Goal: Task Accomplishment & Management: Use online tool/utility

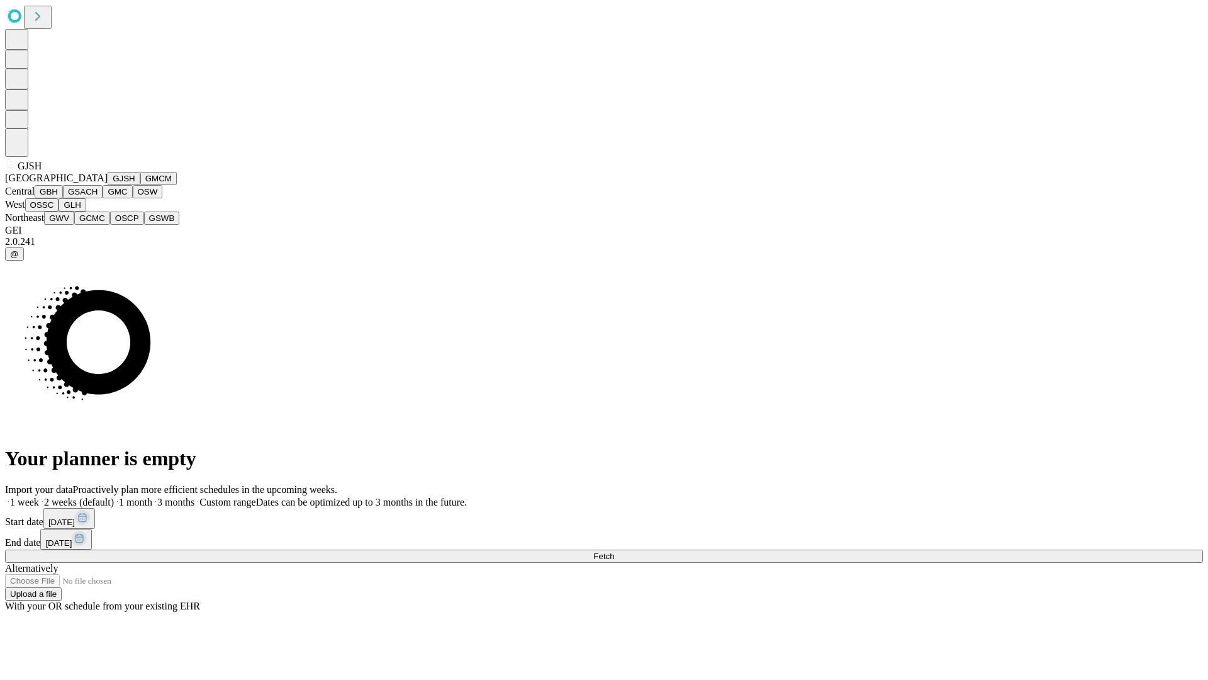
click at [108, 185] on button "GJSH" at bounding box center [124, 178] width 33 height 13
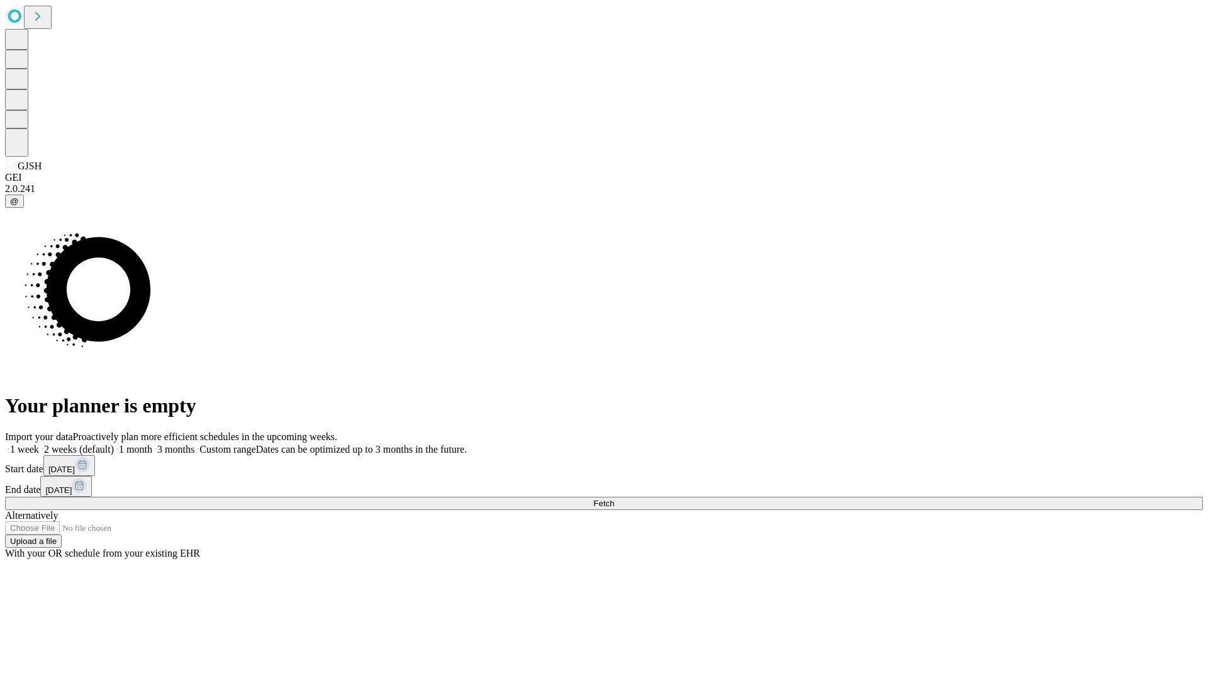
click at [39, 444] on label "1 week" at bounding box center [22, 449] width 34 height 11
click at [614, 498] on span "Fetch" at bounding box center [604, 502] width 21 height 9
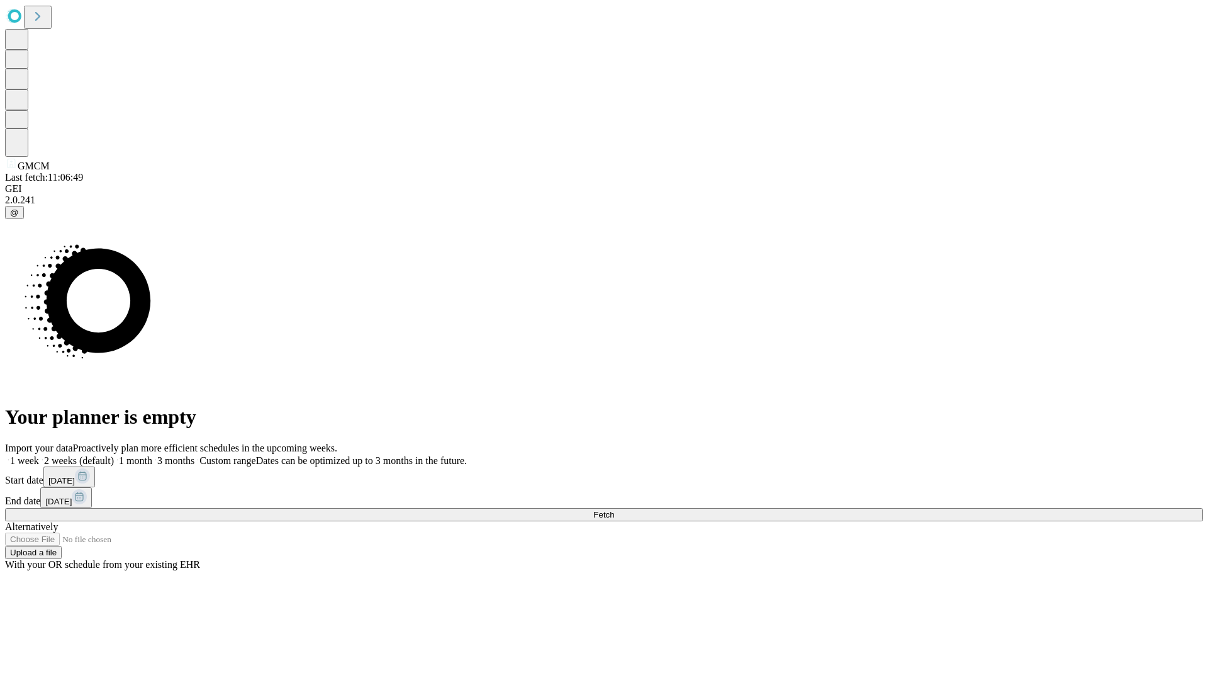
click at [39, 455] on label "1 week" at bounding box center [22, 460] width 34 height 11
click at [614, 510] on span "Fetch" at bounding box center [604, 514] width 21 height 9
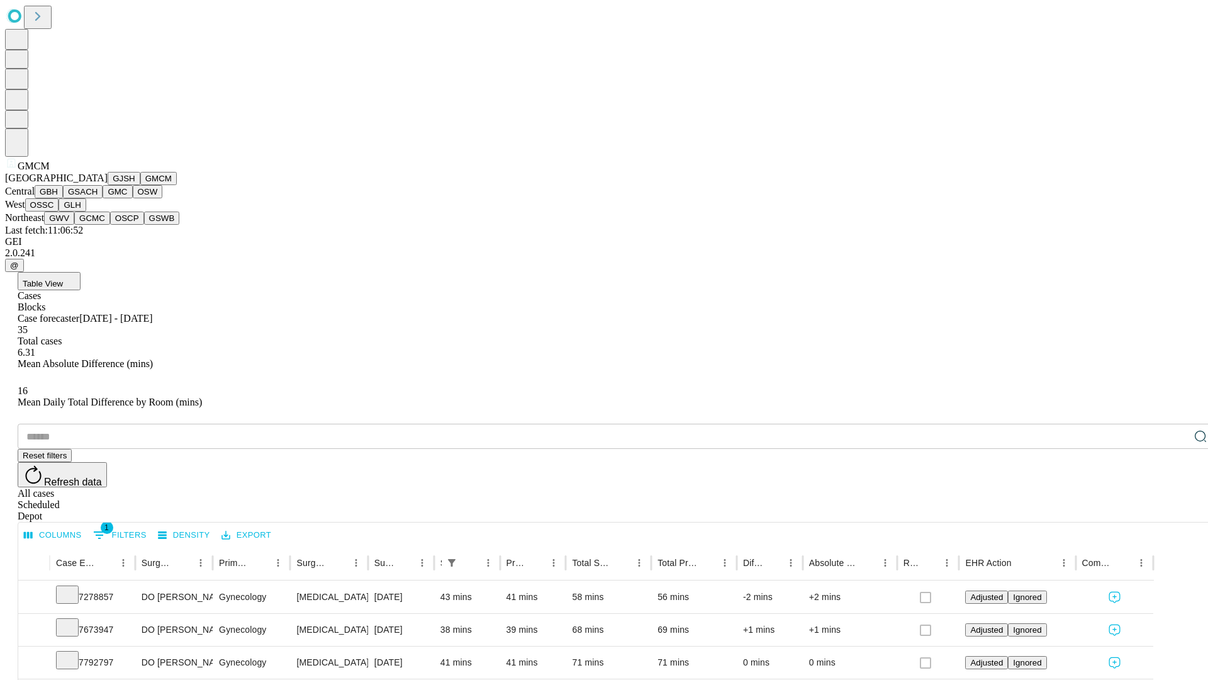
click at [63, 198] on button "GBH" at bounding box center [49, 191] width 28 height 13
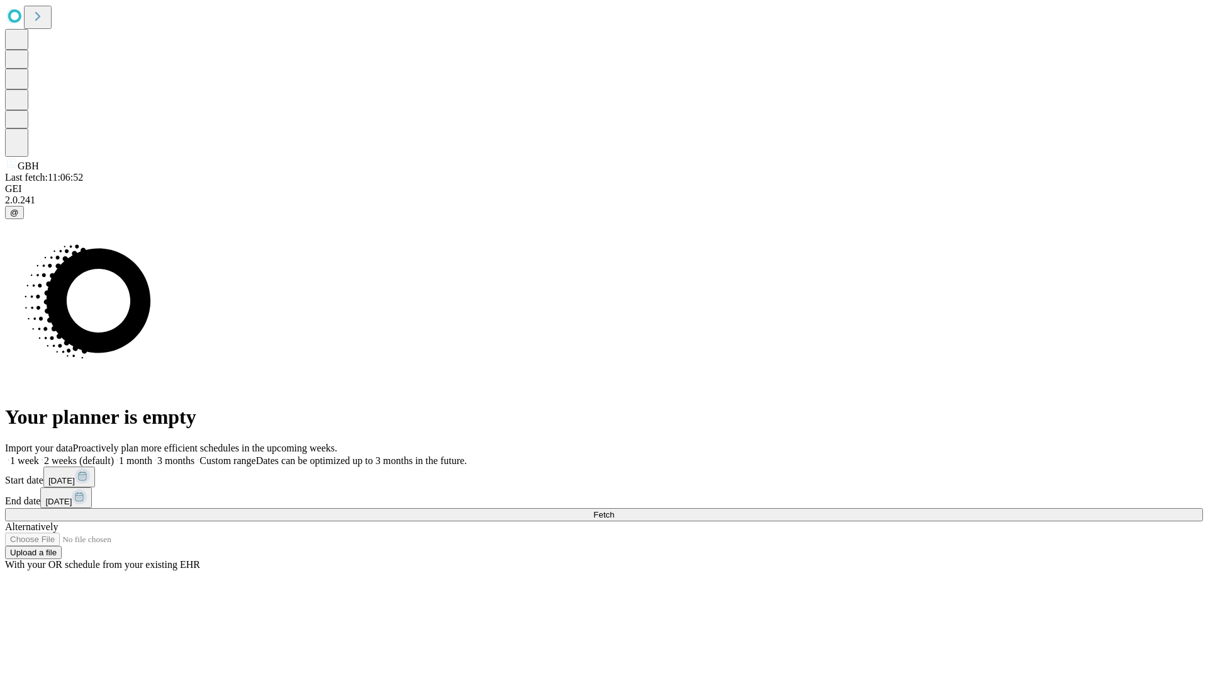
click at [39, 455] on label "1 week" at bounding box center [22, 460] width 34 height 11
click at [614, 510] on span "Fetch" at bounding box center [604, 514] width 21 height 9
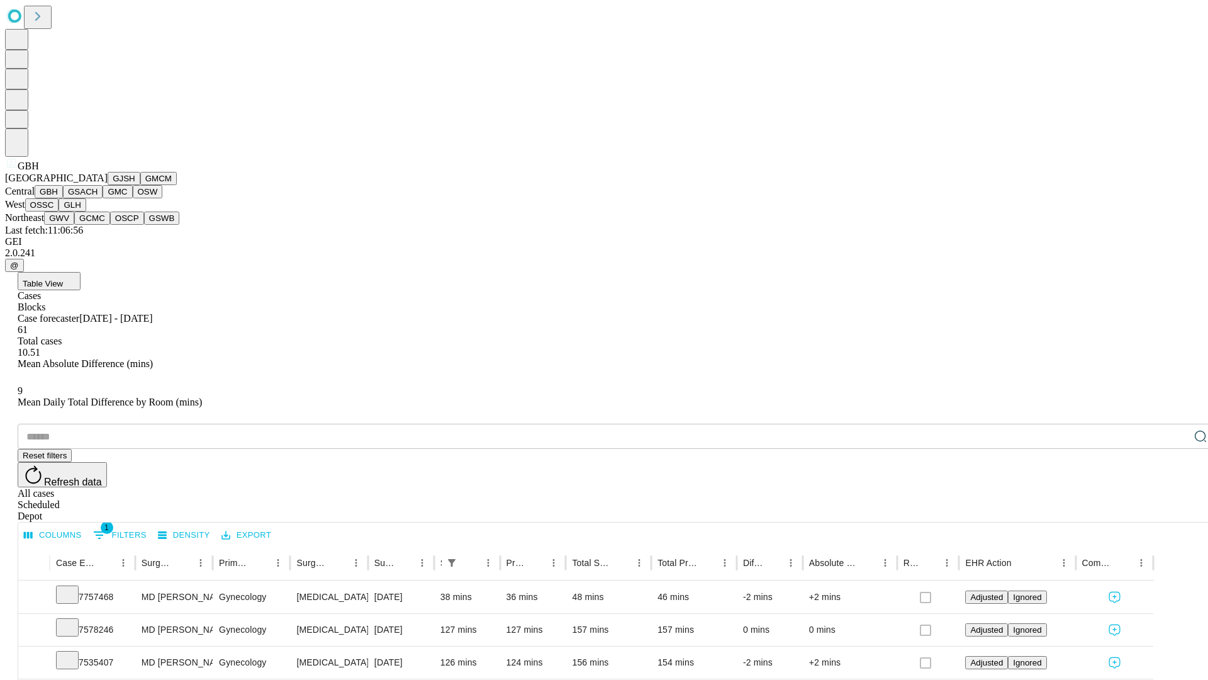
click at [98, 198] on button "GSACH" at bounding box center [83, 191] width 40 height 13
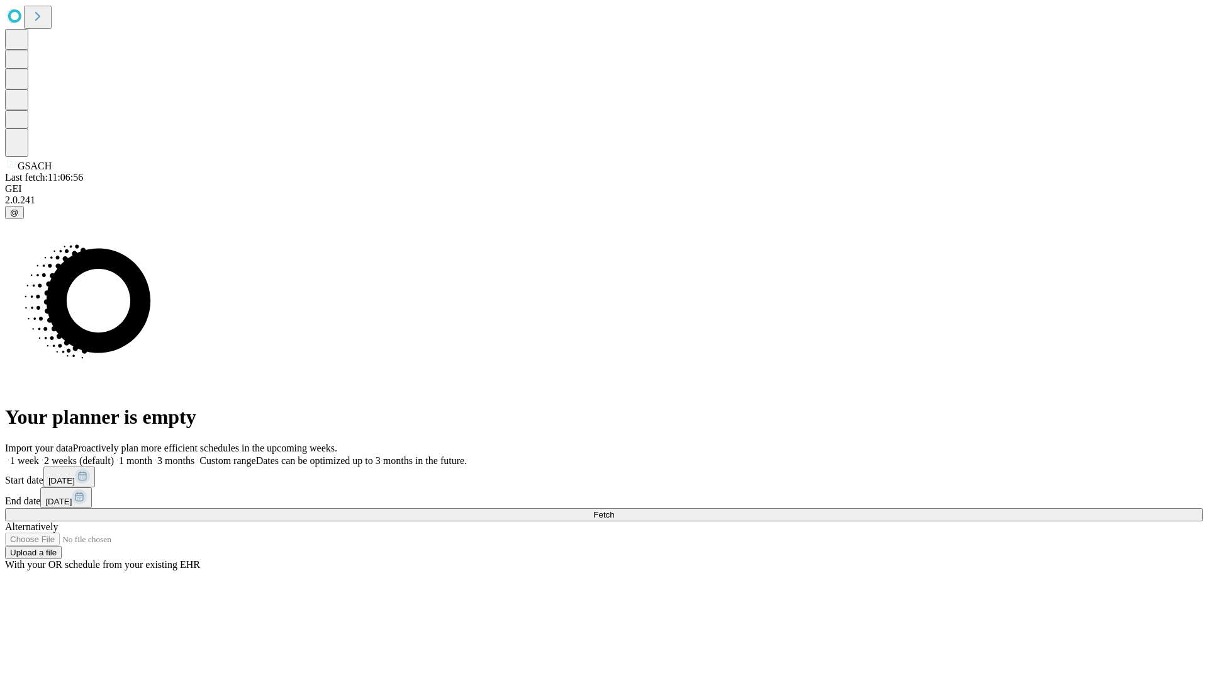
click at [39, 455] on label "1 week" at bounding box center [22, 460] width 34 height 11
click at [614, 510] on span "Fetch" at bounding box center [604, 514] width 21 height 9
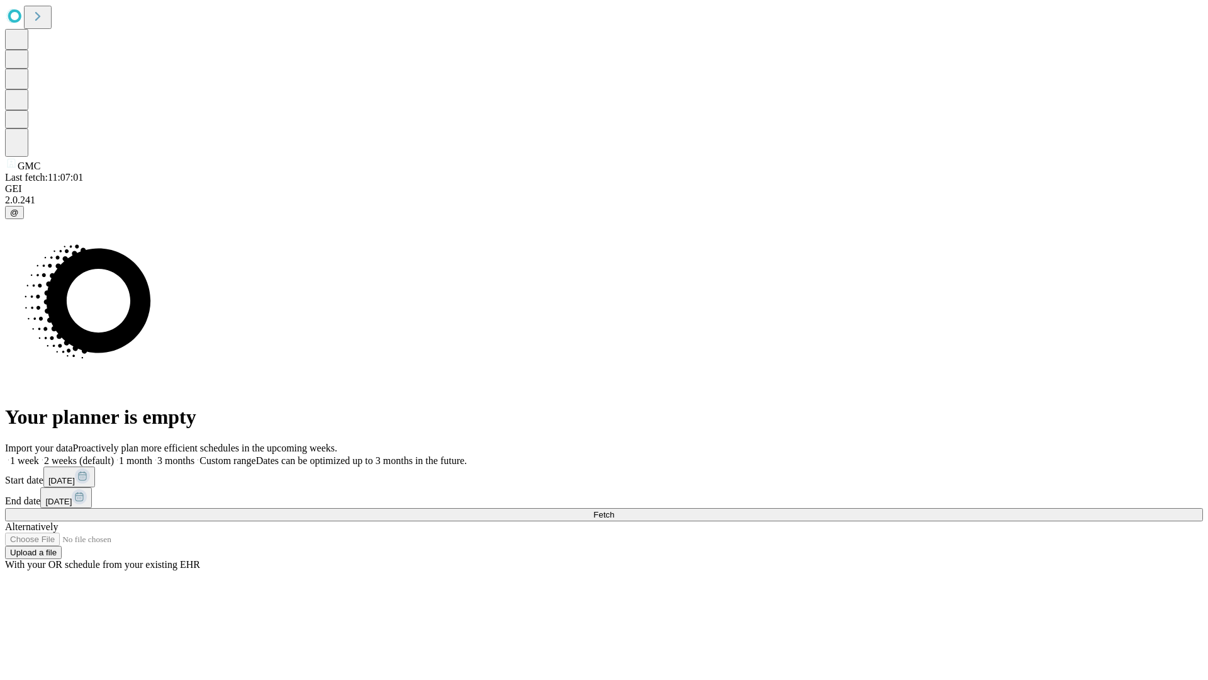
click at [614, 510] on span "Fetch" at bounding box center [604, 514] width 21 height 9
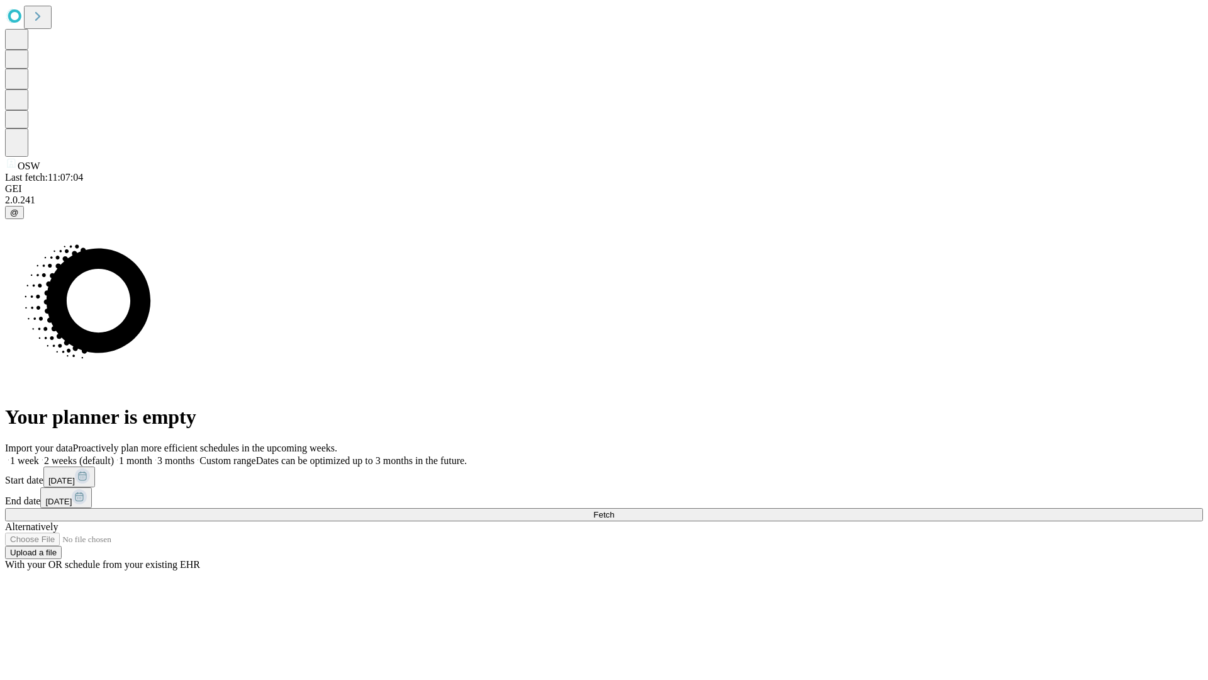
click at [39, 455] on label "1 week" at bounding box center [22, 460] width 34 height 11
click at [614, 510] on span "Fetch" at bounding box center [604, 514] width 21 height 9
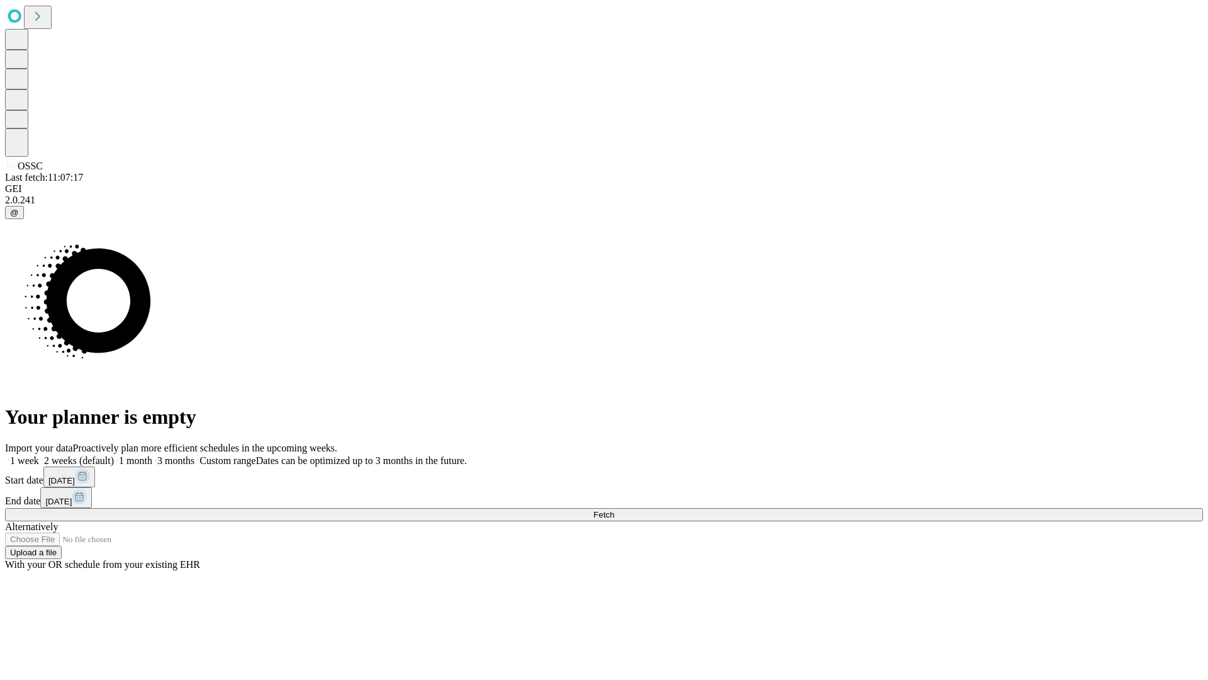
click at [39, 455] on label "1 week" at bounding box center [22, 460] width 34 height 11
click at [614, 510] on span "Fetch" at bounding box center [604, 514] width 21 height 9
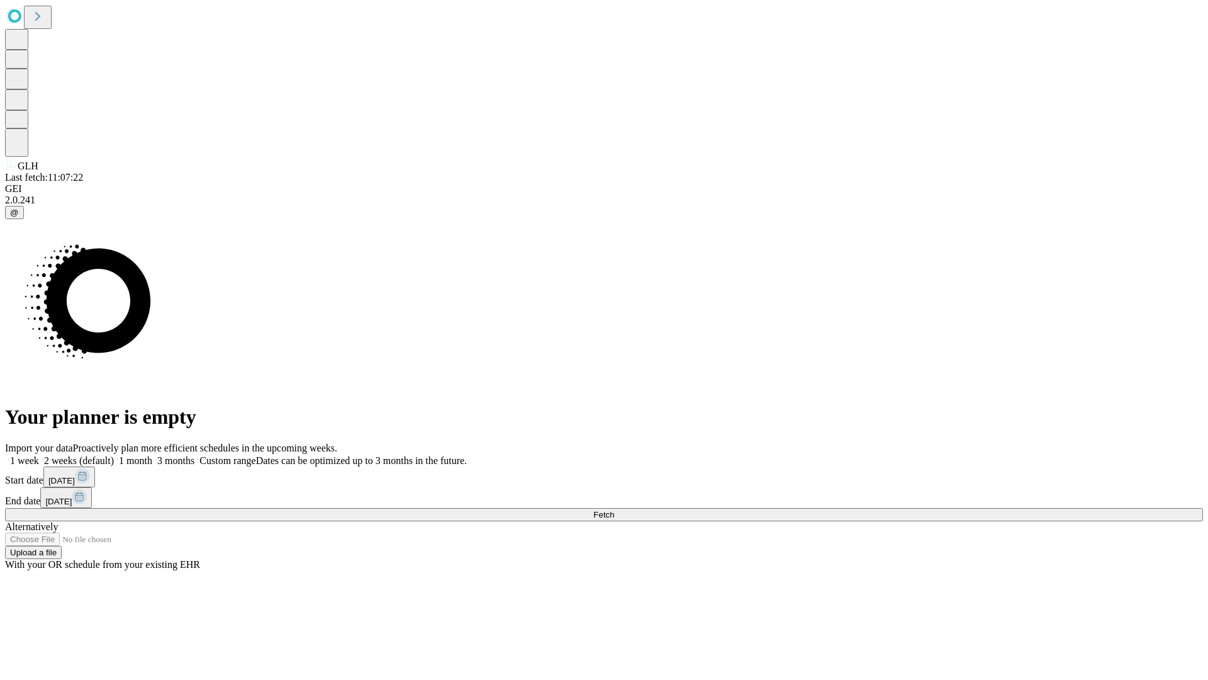
click at [39, 455] on label "1 week" at bounding box center [22, 460] width 34 height 11
click at [614, 510] on span "Fetch" at bounding box center [604, 514] width 21 height 9
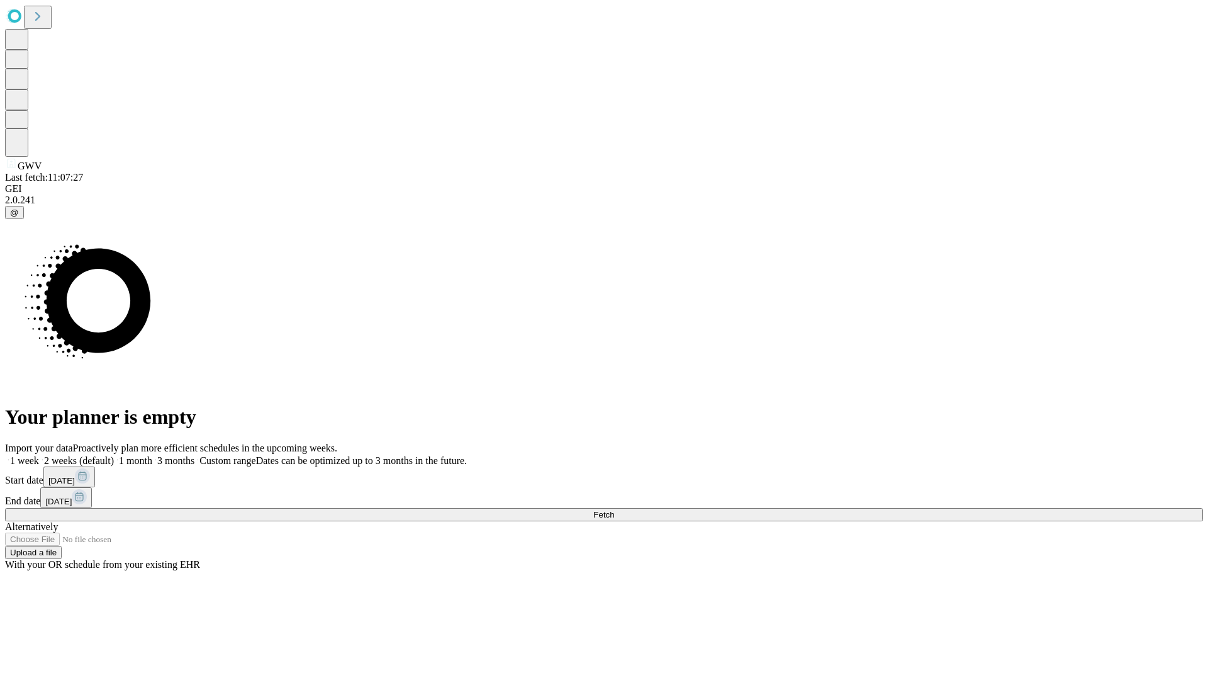
click at [614, 510] on span "Fetch" at bounding box center [604, 514] width 21 height 9
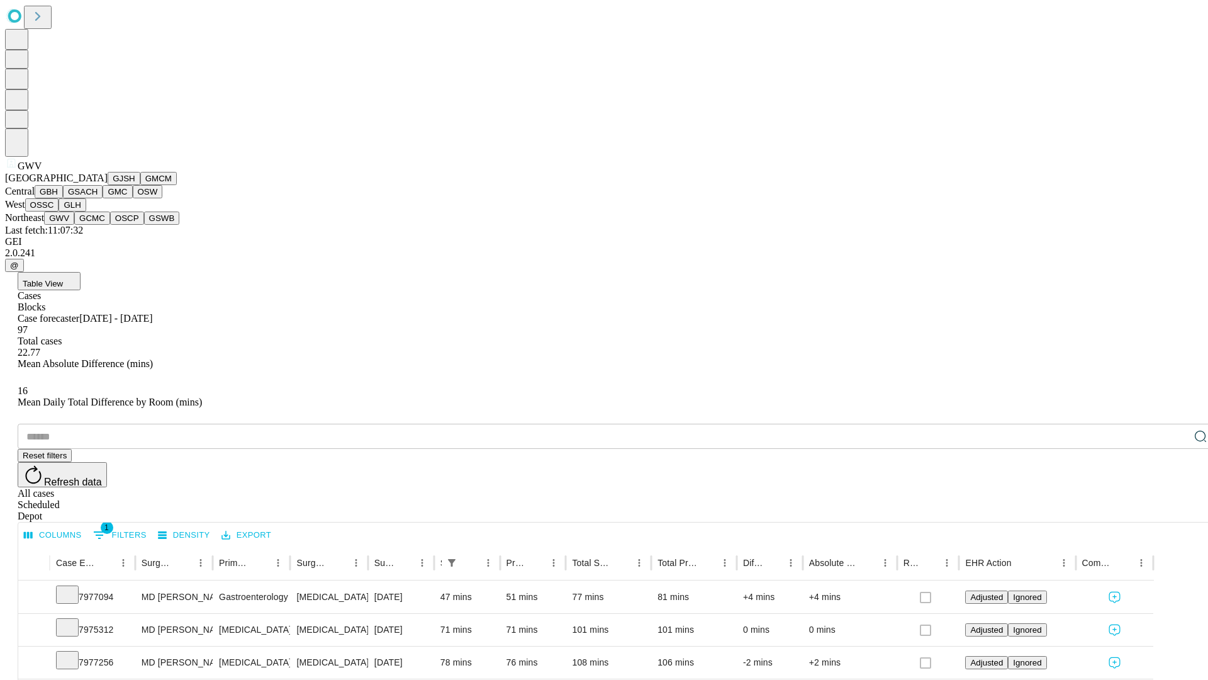
click at [98, 225] on button "GCMC" at bounding box center [92, 217] width 36 height 13
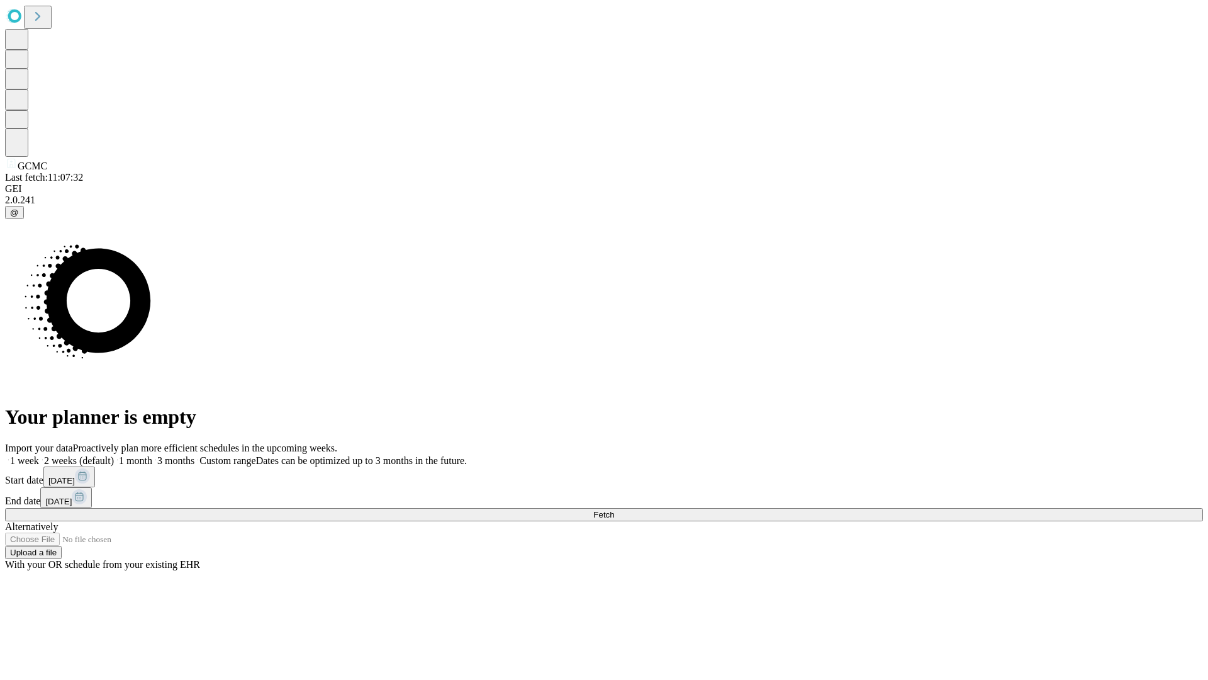
click at [39, 455] on label "1 week" at bounding box center [22, 460] width 34 height 11
click at [614, 510] on span "Fetch" at bounding box center [604, 514] width 21 height 9
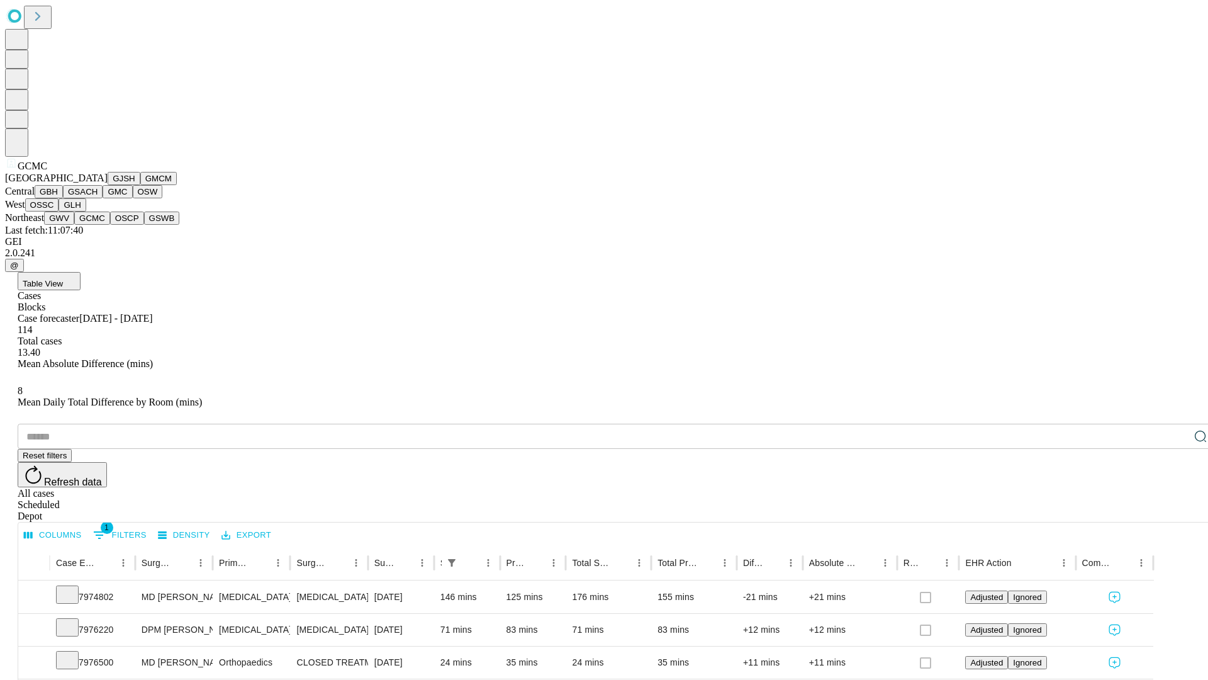
click at [110, 225] on button "OSCP" at bounding box center [127, 217] width 34 height 13
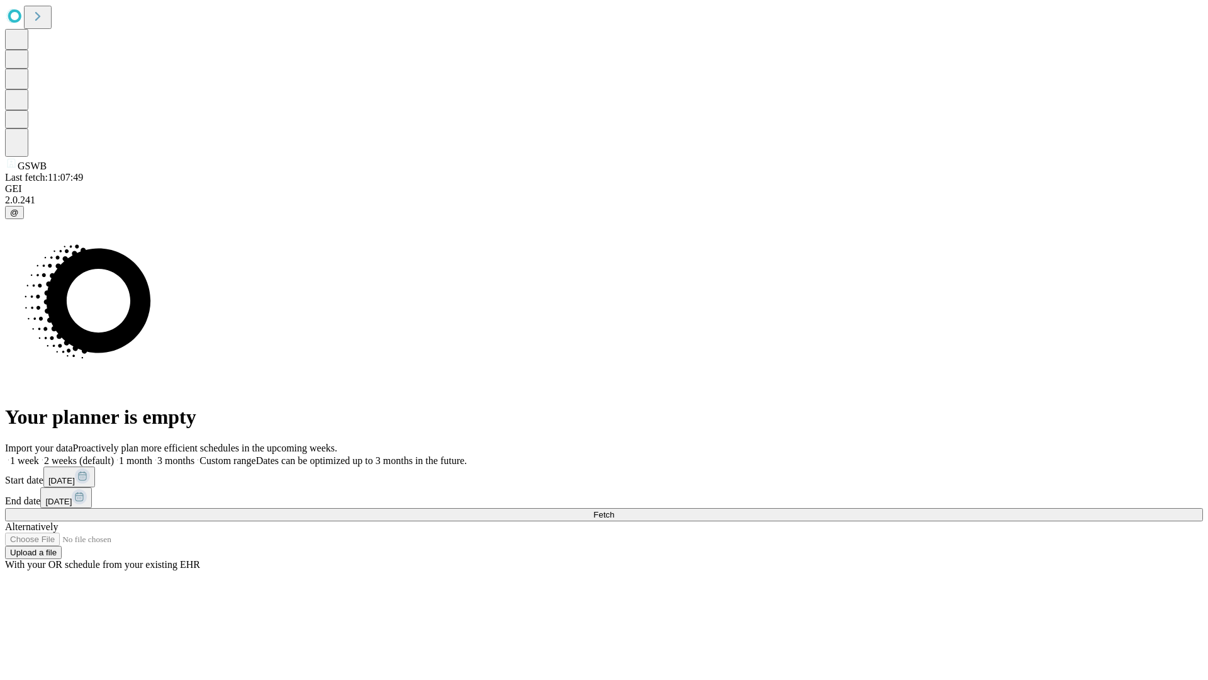
click at [39, 455] on label "1 week" at bounding box center [22, 460] width 34 height 11
click at [614, 510] on span "Fetch" at bounding box center [604, 514] width 21 height 9
